Goal: Communication & Community: Answer question/provide support

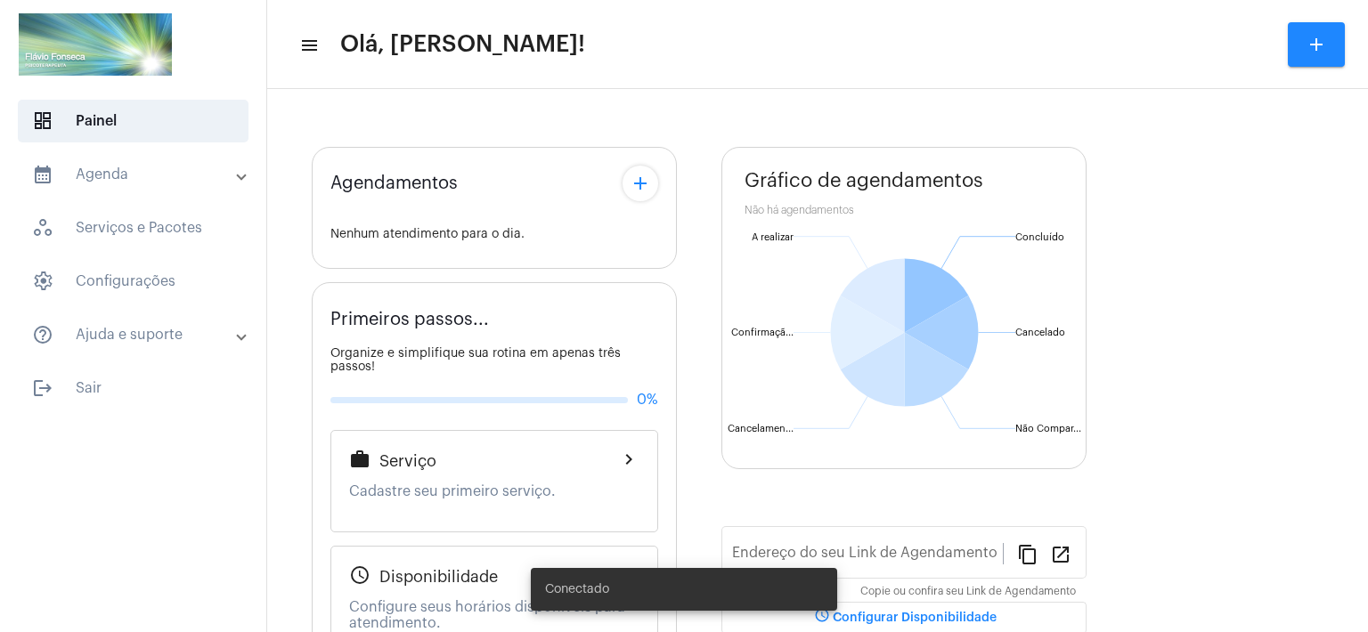
type input "[URL][DOMAIN_NAME]"
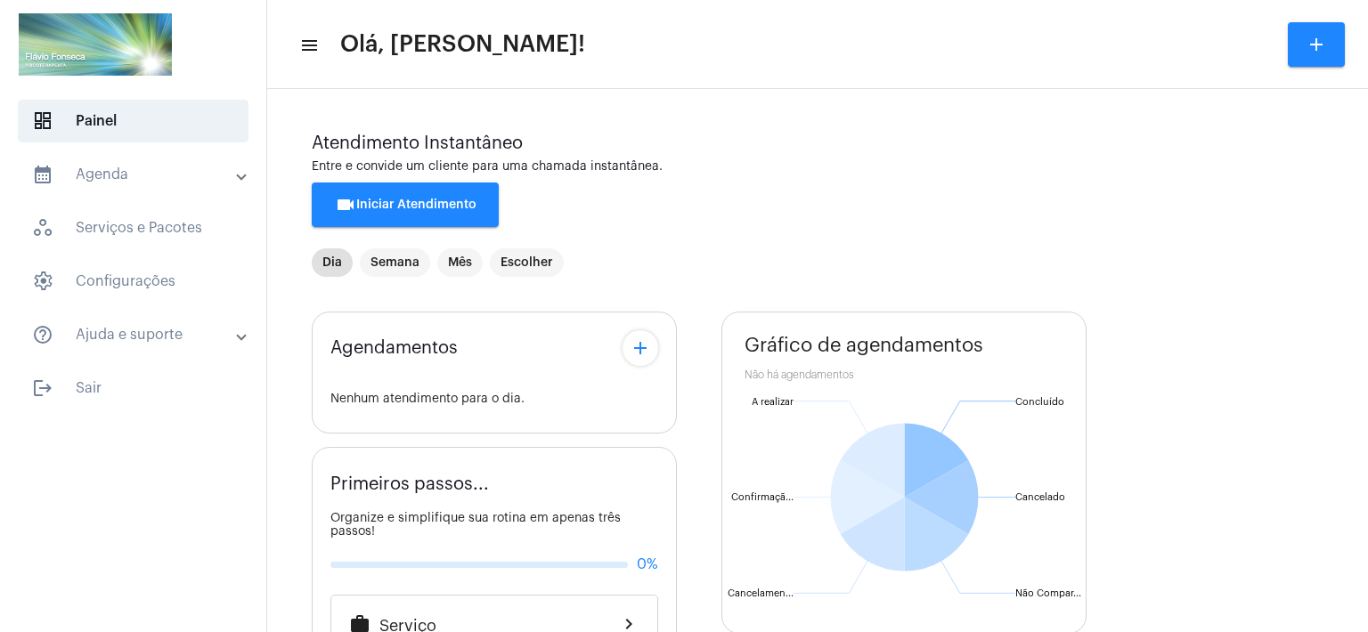
click at [410, 201] on span "videocam Iniciar Atendimento" at bounding box center [406, 205] width 142 height 12
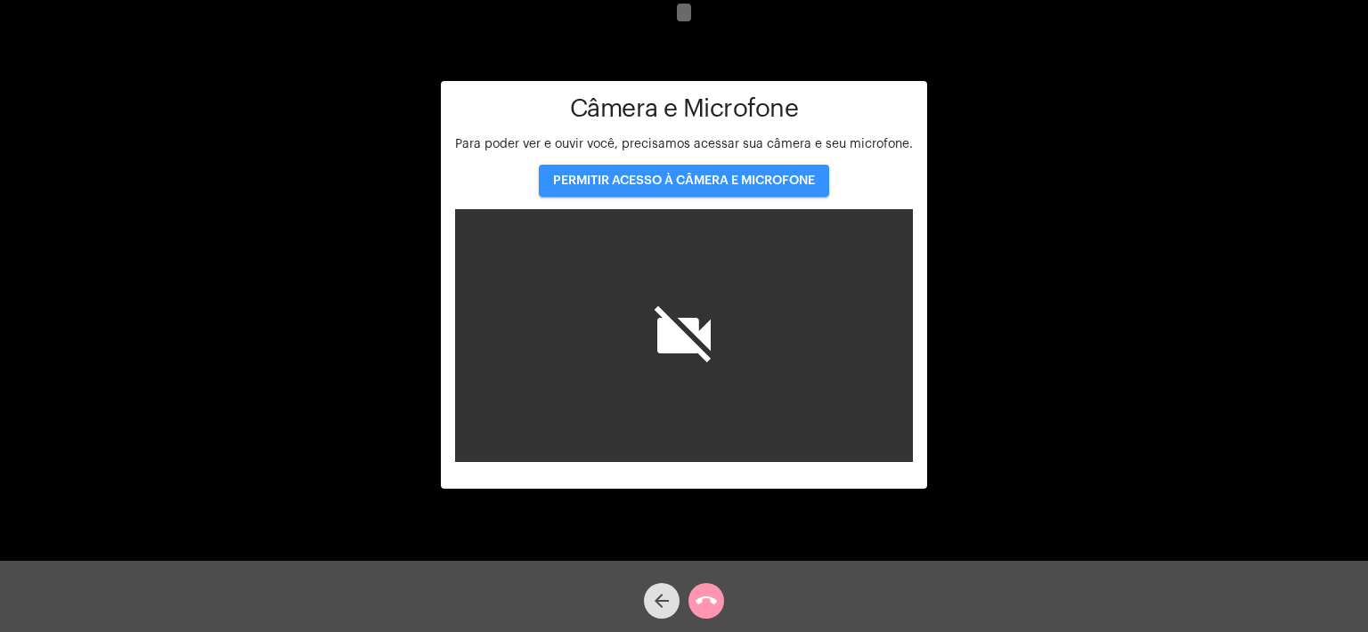
click at [731, 183] on span "PERMITIR ACESSO À CÂMERA E MICROFONE" at bounding box center [684, 181] width 262 height 12
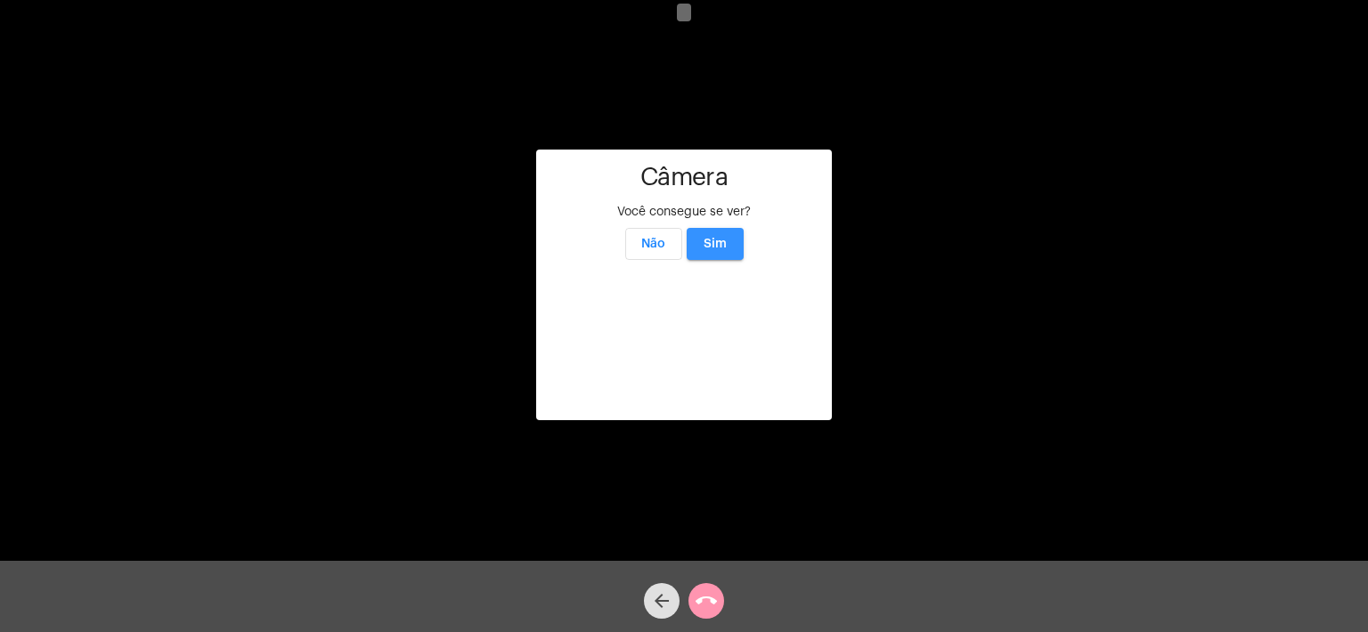
click at [725, 228] on button "Sim" at bounding box center [715, 244] width 57 height 32
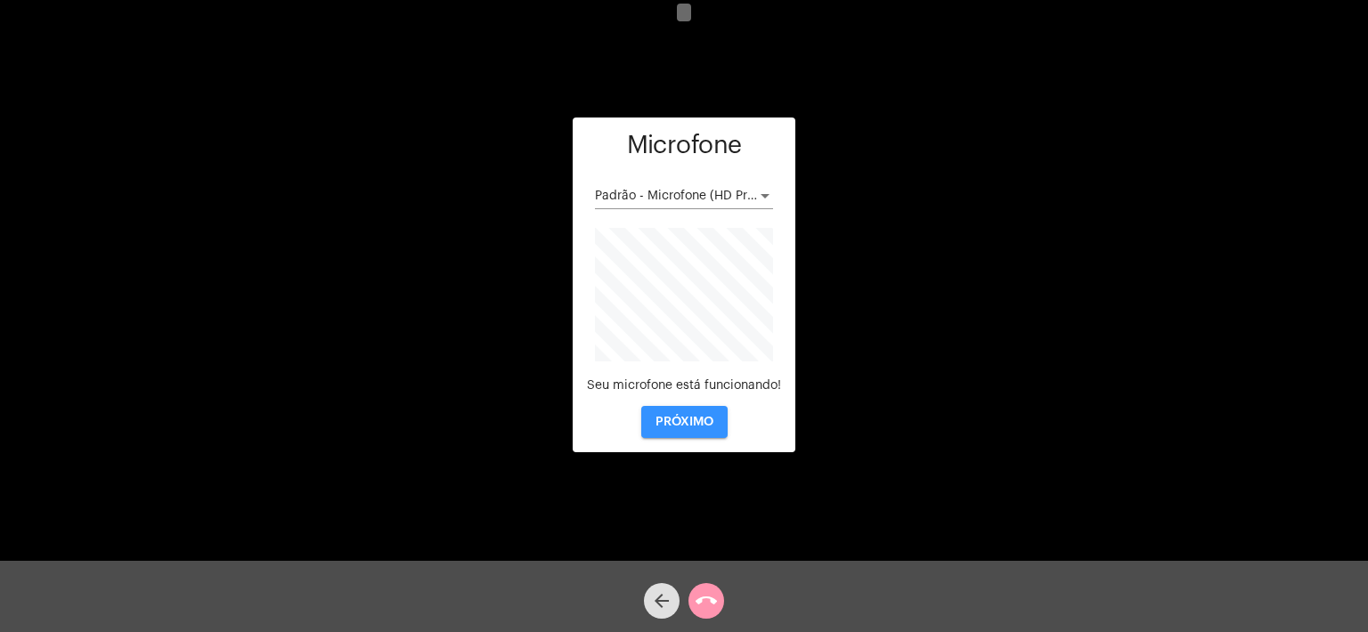
click at [696, 421] on span "PRÓXIMO" at bounding box center [684, 422] width 58 height 12
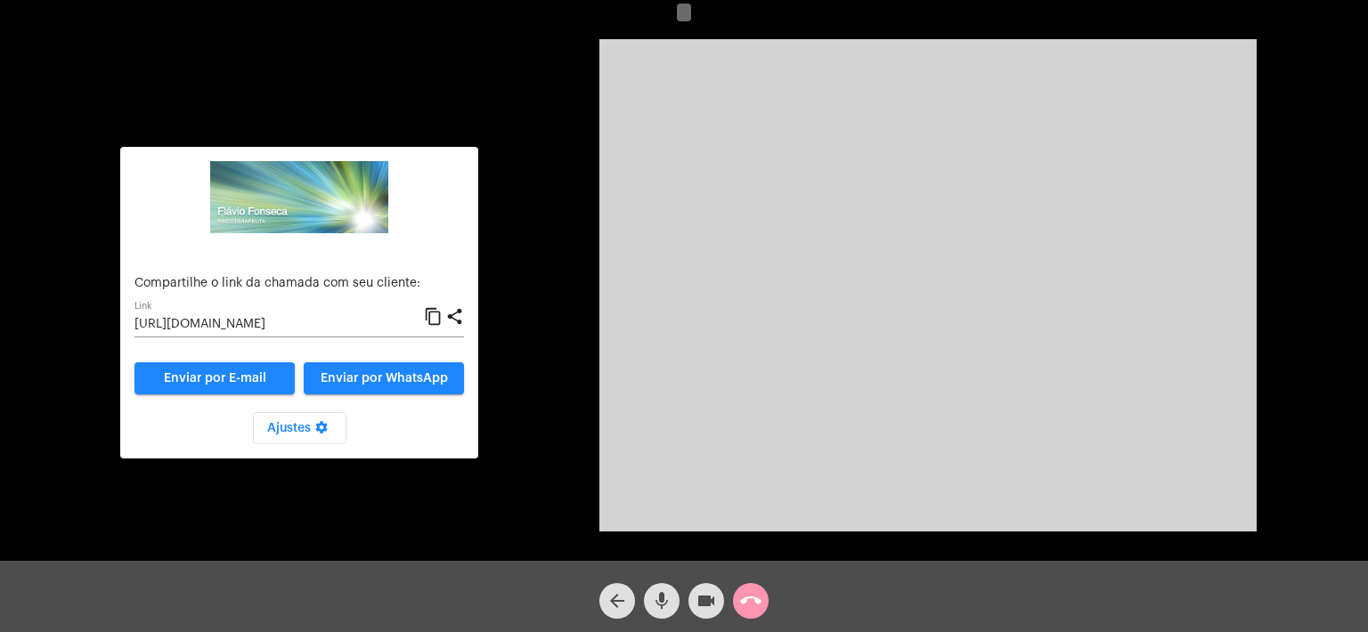
click at [363, 322] on input "[URL][DOMAIN_NAME]" at bounding box center [278, 325] width 289 height 14
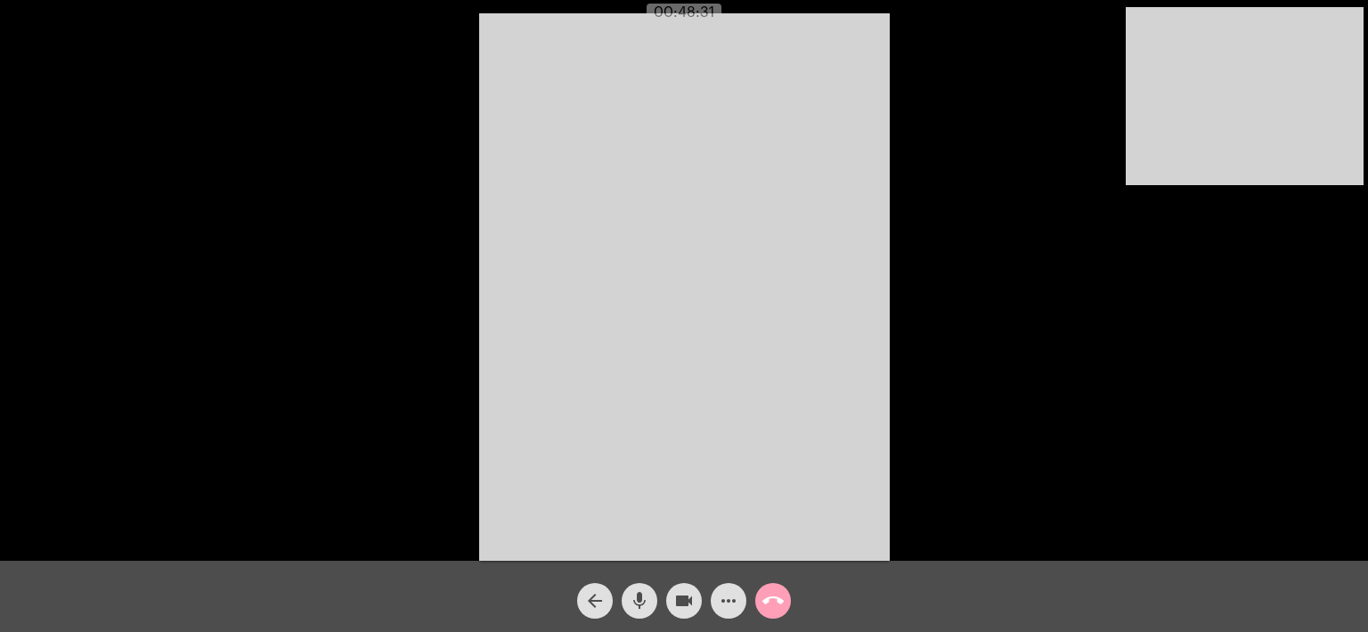
click at [775, 602] on mat-icon "call_end" at bounding box center [772, 600] width 21 height 21
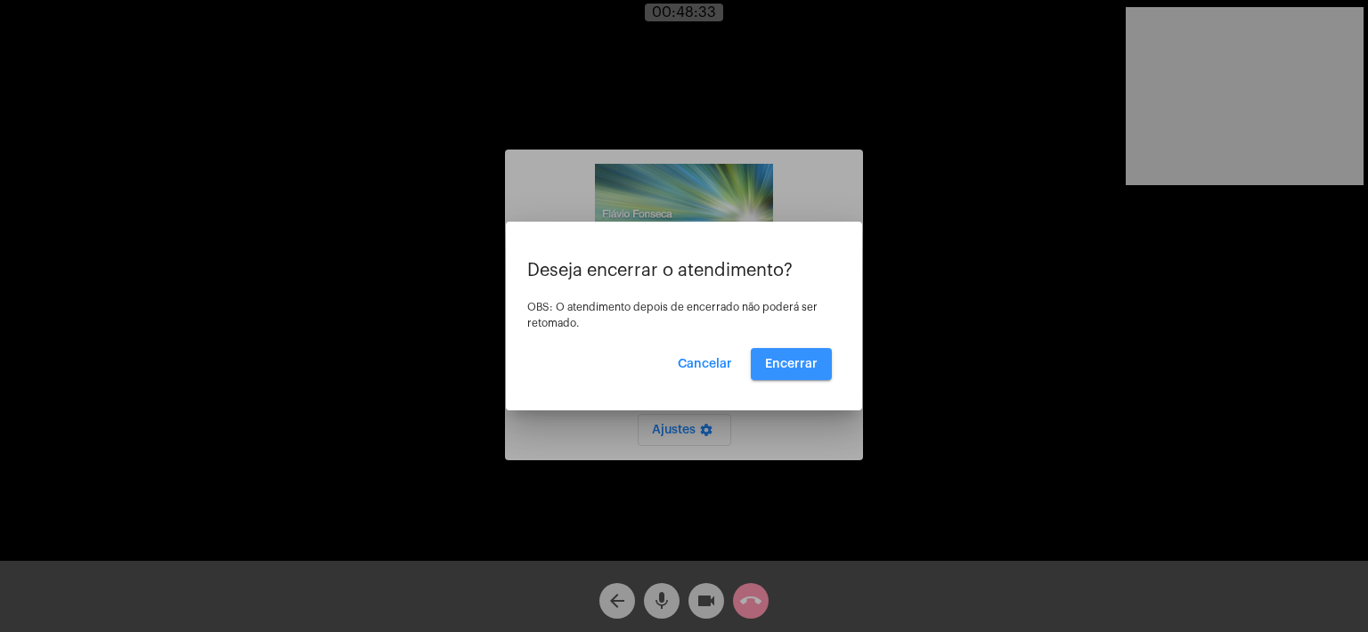
click at [794, 365] on span "Encerrar" at bounding box center [791, 364] width 53 height 12
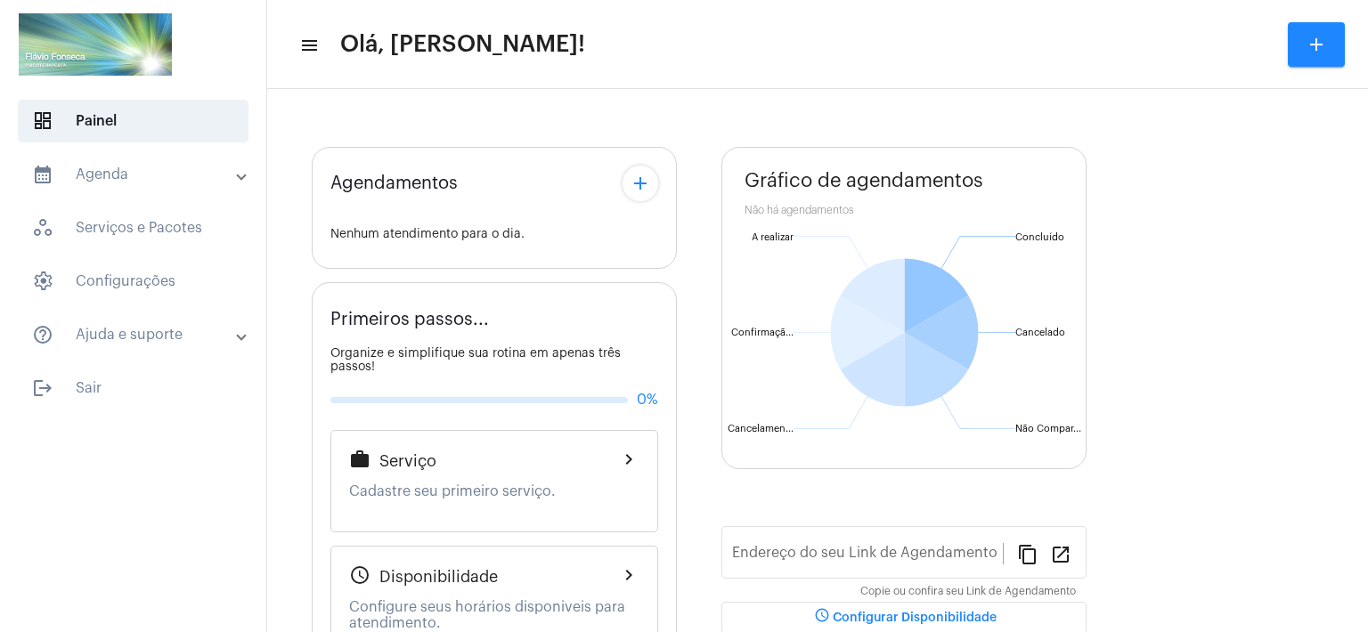
type input "[URL][DOMAIN_NAME]"
